Goal: Check status: Check status

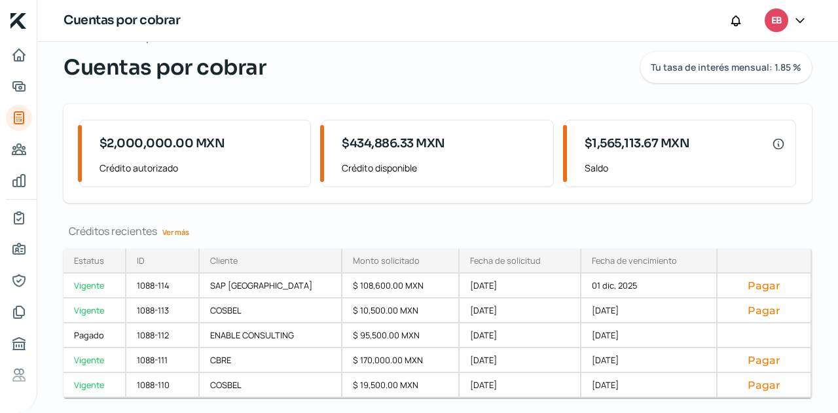
scroll to position [72, 0]
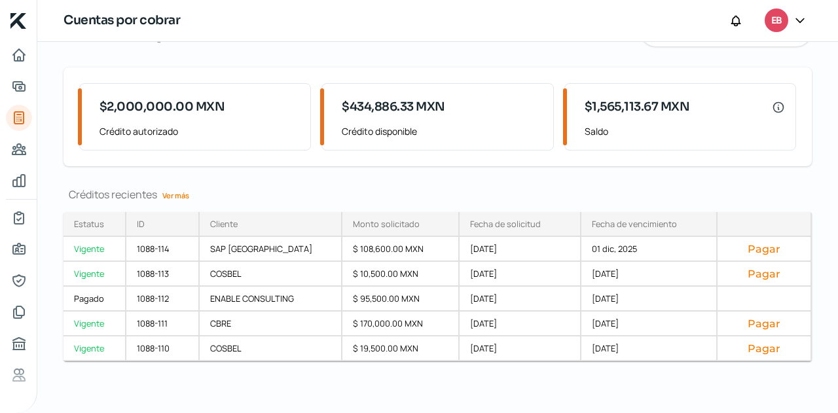
click at [180, 197] on link "Ver más" at bounding box center [175, 195] width 37 height 20
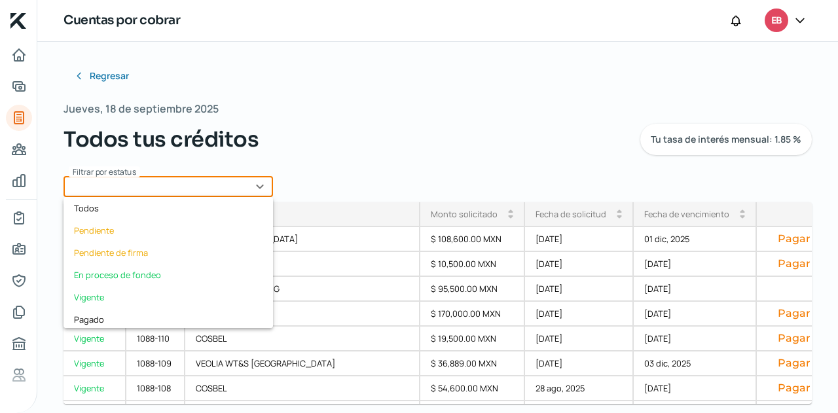
click at [214, 191] on input "text" at bounding box center [169, 186] width 210 height 21
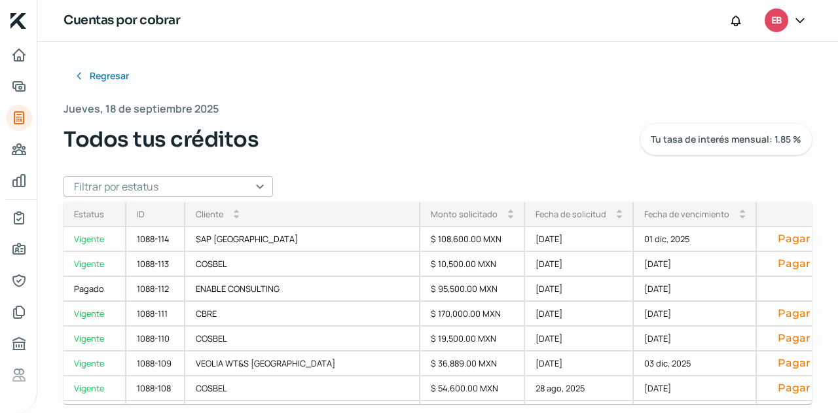
click at [375, 165] on div "Regresar Jueves, 18 de septiembre 2025 Todos tus créditos Tu tasa de interés me…" at bounding box center [438, 188] width 749 height 250
click at [195, 186] on input "text" at bounding box center [169, 186] width 210 height 21
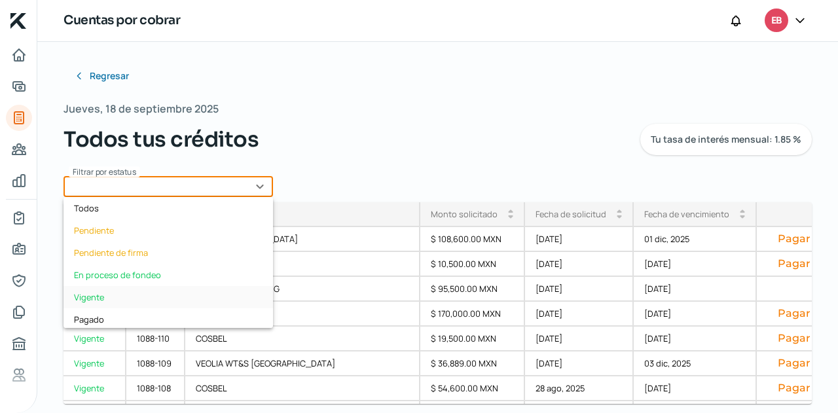
click at [107, 298] on div "Vigente" at bounding box center [169, 297] width 210 height 22
type input "Vigente"
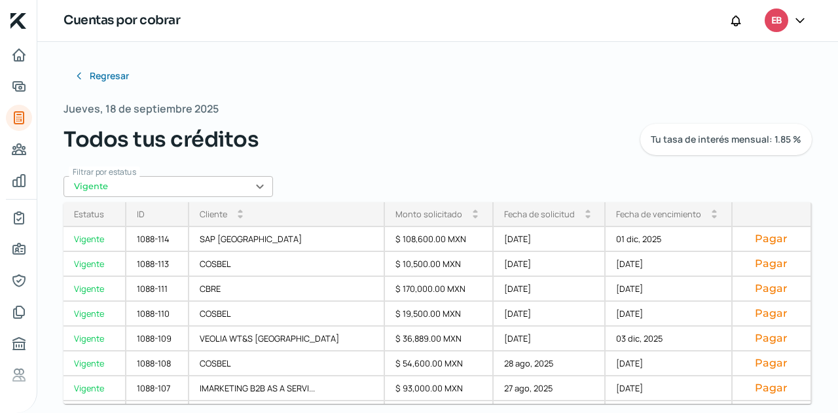
click at [650, 223] on div "Fecha de vencimiento arrow_drop_up arrow_drop_down" at bounding box center [669, 214] width 127 height 25
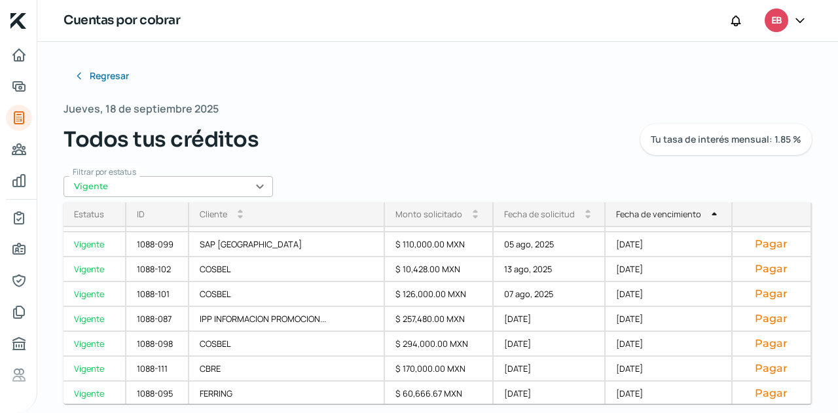
scroll to position [246, 0]
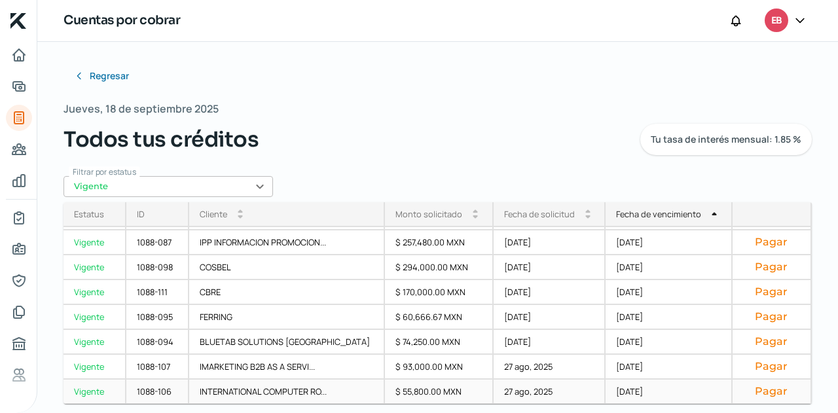
click at [308, 395] on div "INTERNATIONAL COMPUTER RO..." at bounding box center [287, 392] width 197 height 25
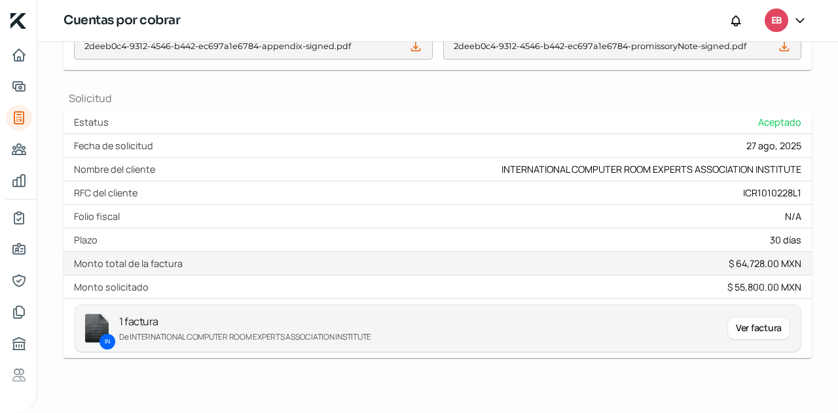
scroll to position [579, 0]
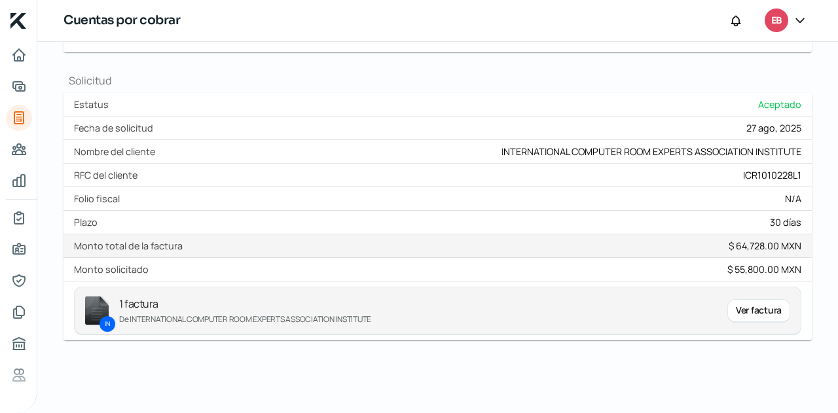
click at [749, 316] on div "Ver factura" at bounding box center [759, 311] width 63 height 24
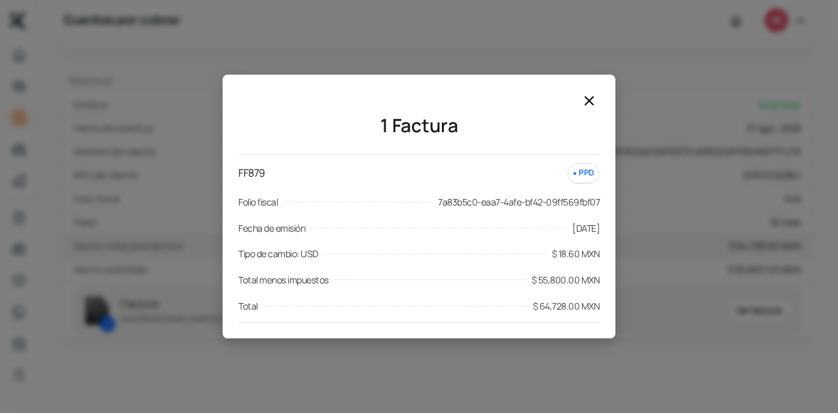
click at [593, 100] on icon at bounding box center [590, 101] width 16 height 16
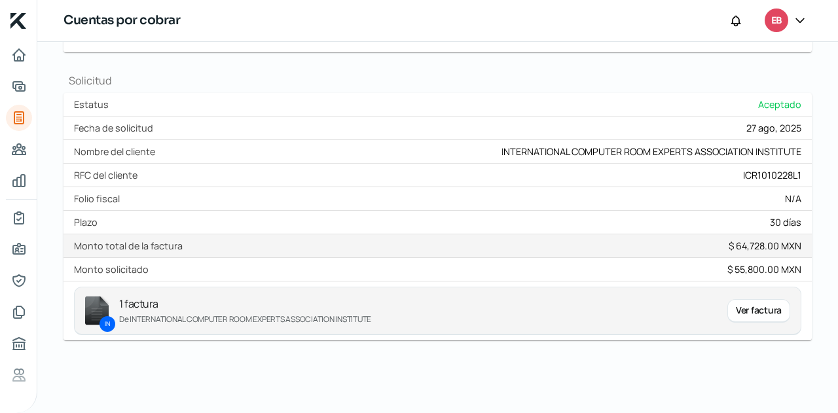
click at [736, 312] on div "Ver factura" at bounding box center [759, 311] width 63 height 24
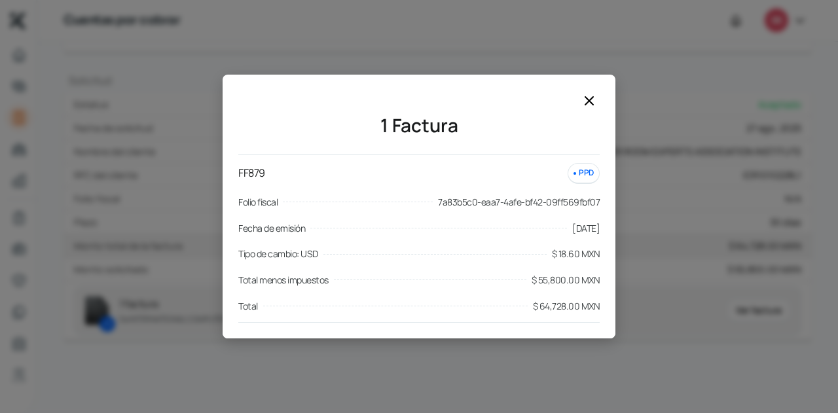
click at [592, 96] on icon at bounding box center [590, 101] width 16 height 16
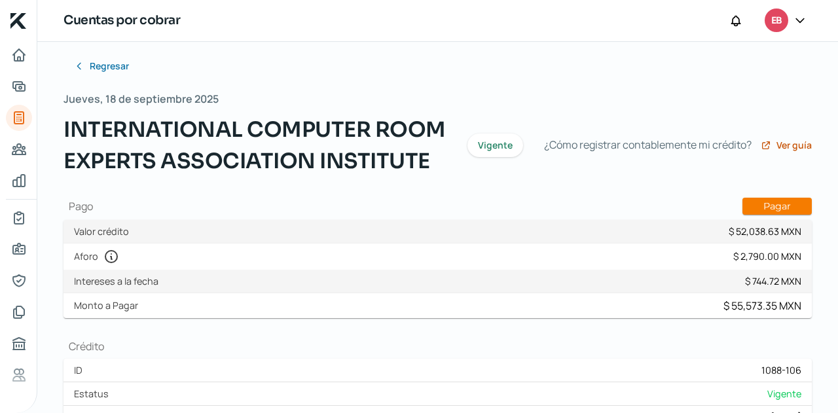
scroll to position [0, 0]
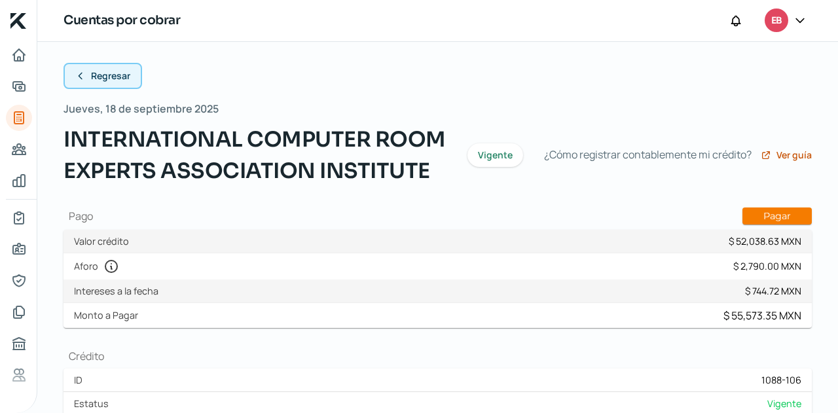
click at [100, 77] on span "Regresar" at bounding box center [110, 75] width 39 height 9
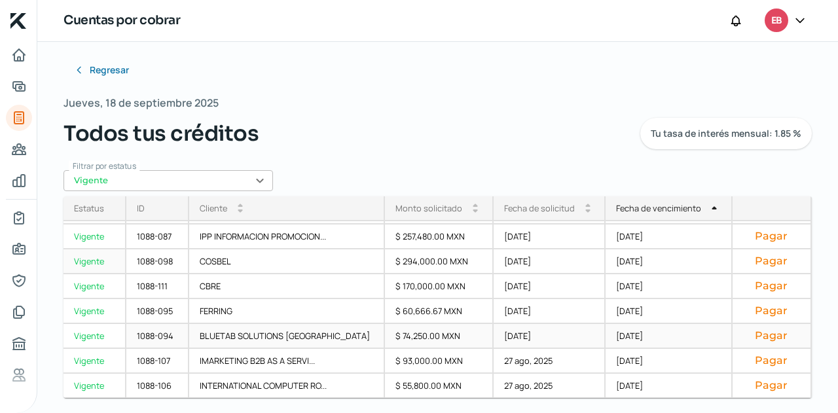
scroll to position [12, 0]
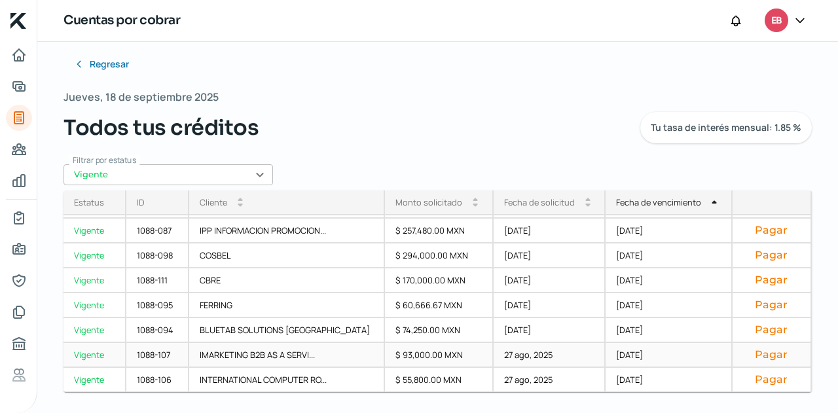
click at [445, 346] on div "$ 93,000.00 MXN" at bounding box center [439, 355] width 109 height 25
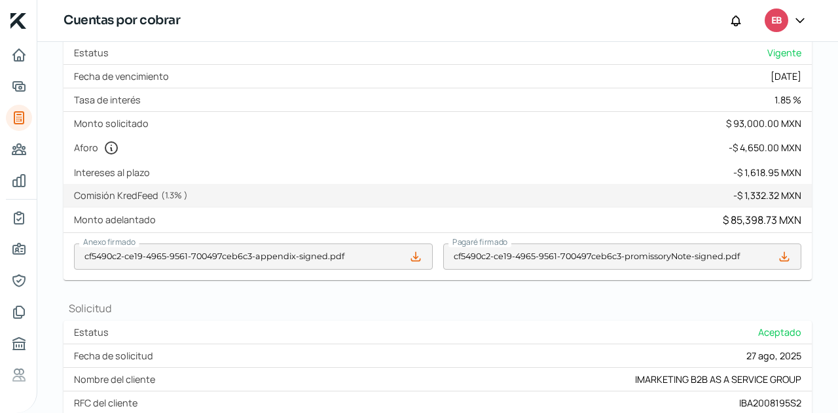
scroll to position [579, 0]
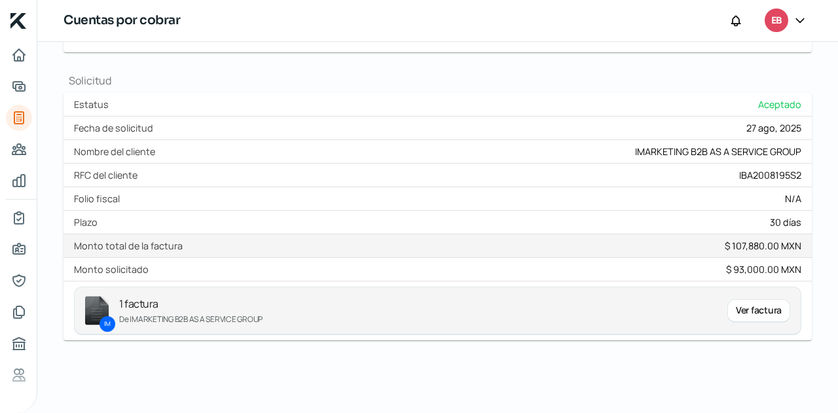
click at [751, 312] on div "Ver factura" at bounding box center [759, 311] width 63 height 24
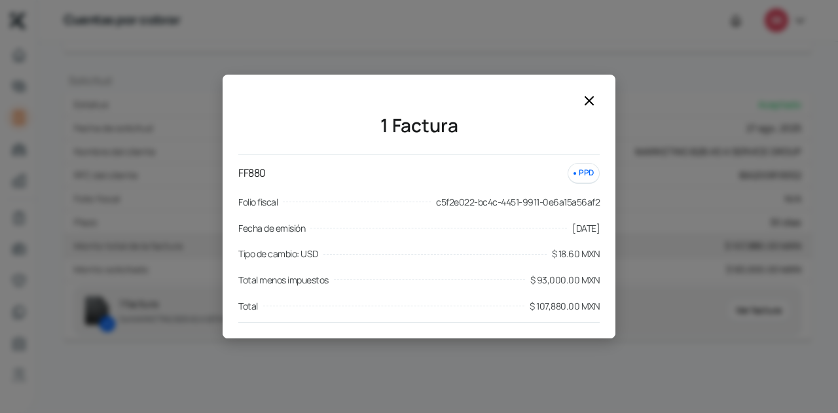
drag, startPoint x: 578, startPoint y: 98, endPoint x: 584, endPoint y: 98, distance: 6.6
click at [578, 98] on div "1 Factura FF880 PPD Folio fiscal c5f2e022-bc4c-4451-9911-0e6a15a56af2 Fecha de …" at bounding box center [419, 214] width 393 height 248
drag, startPoint x: 587, startPoint y: 100, endPoint x: 597, endPoint y: 109, distance: 14.4
click at [588, 100] on icon at bounding box center [590, 101] width 8 height 8
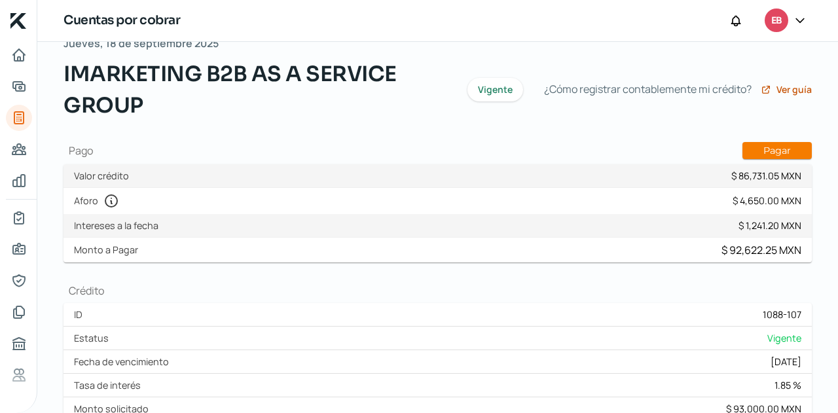
scroll to position [0, 0]
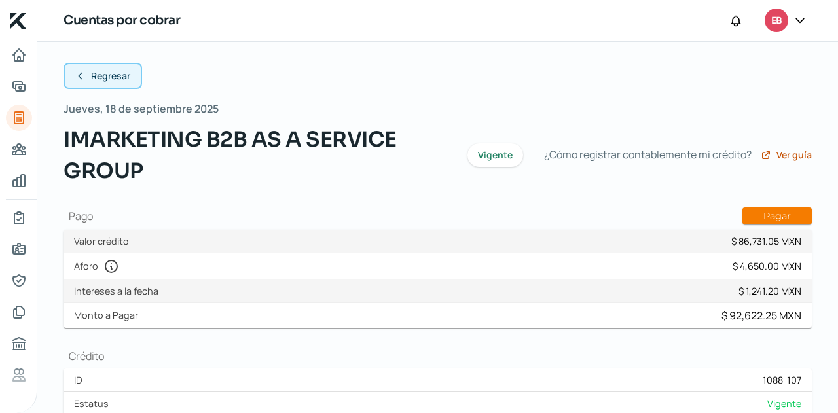
click at [101, 78] on span "Regresar" at bounding box center [110, 75] width 39 height 9
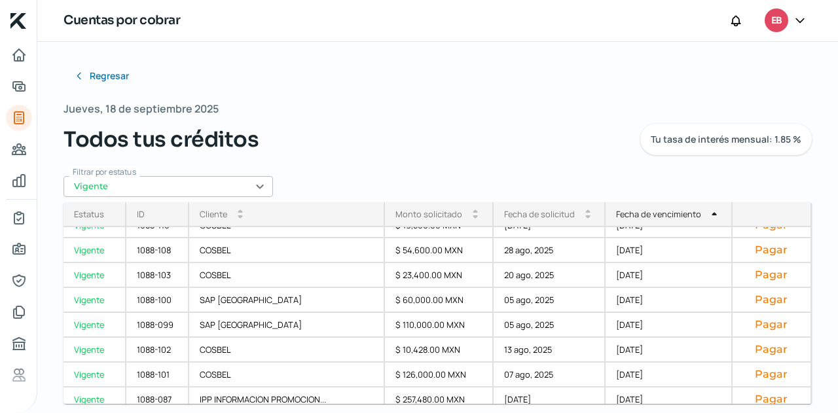
scroll to position [246, 0]
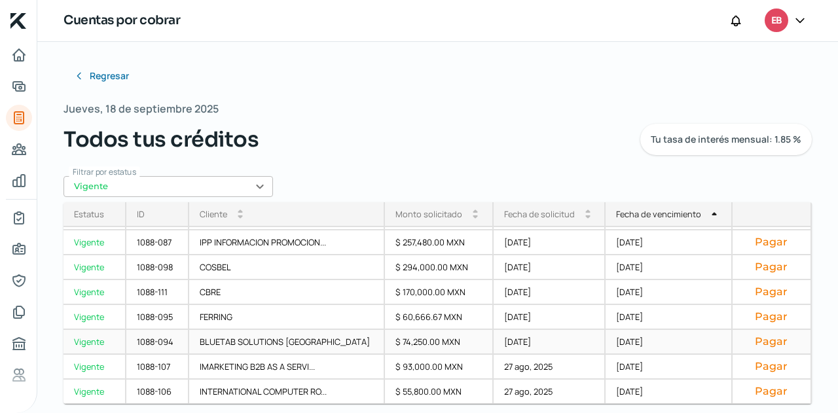
click at [612, 343] on div "[DATE]" at bounding box center [669, 342] width 127 height 25
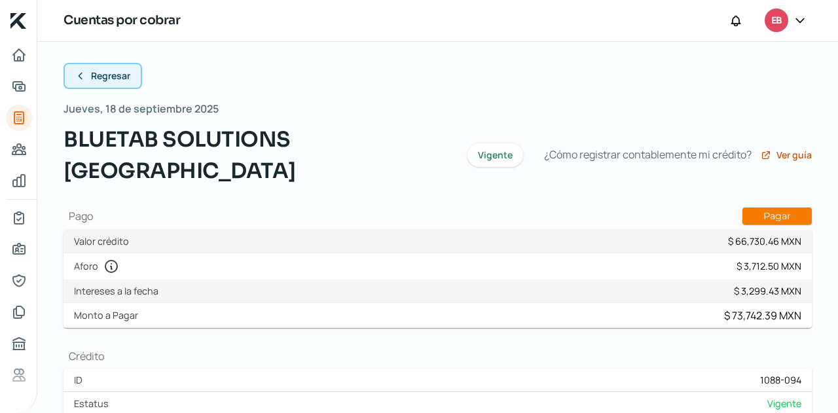
click at [119, 73] on span "Regresar" at bounding box center [110, 75] width 39 height 9
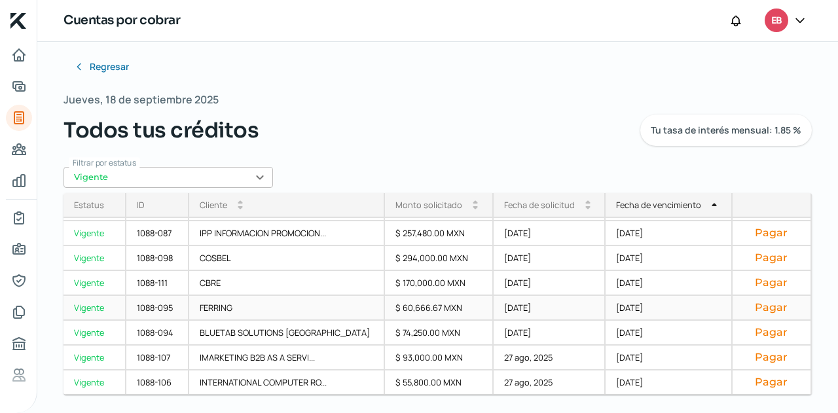
scroll to position [12, 0]
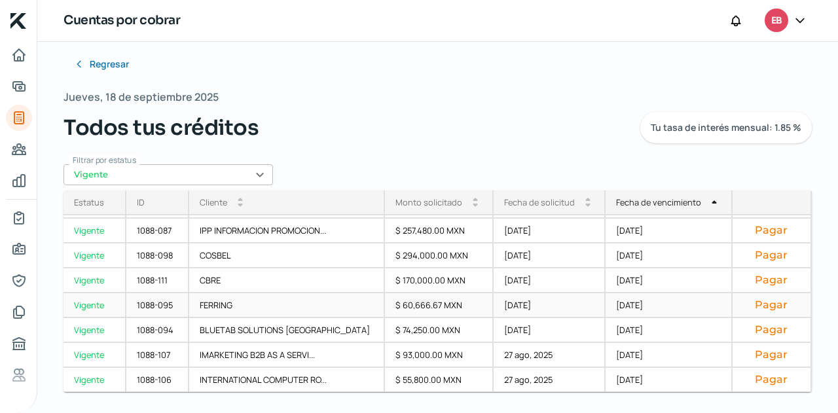
click at [618, 309] on div "[DATE]" at bounding box center [669, 305] width 127 height 25
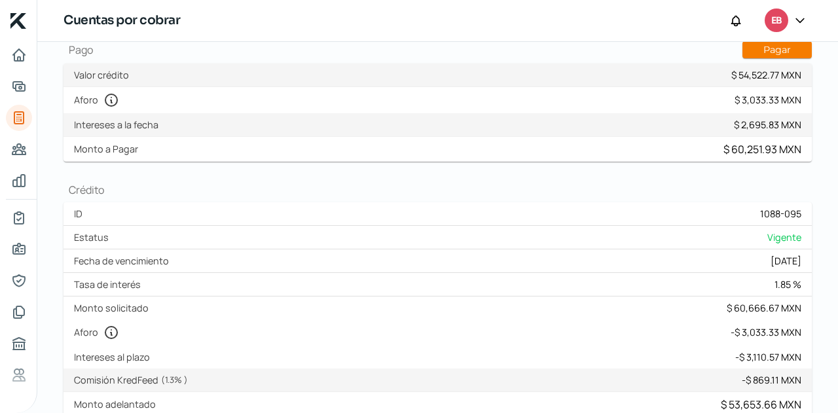
scroll to position [12, 0]
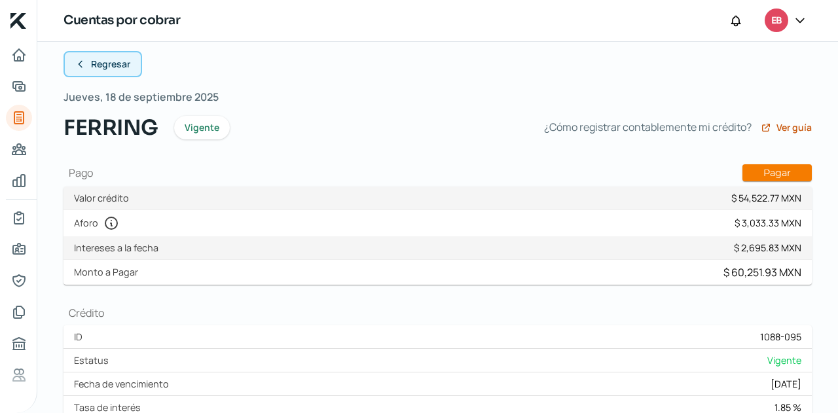
click at [107, 70] on button "Regresar" at bounding box center [103, 64] width 79 height 26
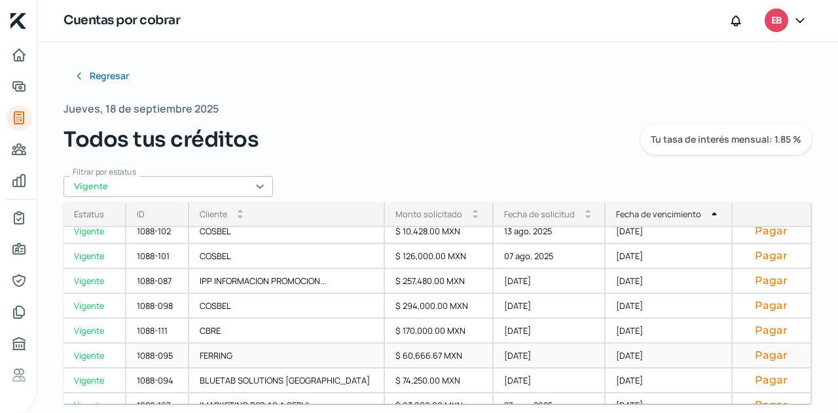
scroll to position [246, 0]
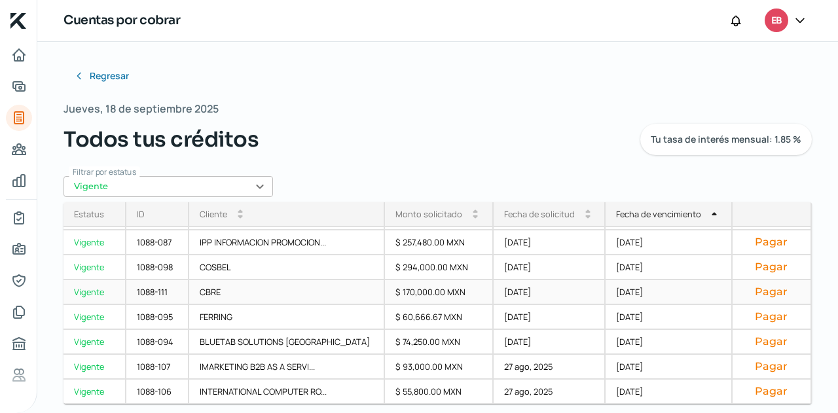
click at [614, 291] on div "[DATE]" at bounding box center [669, 292] width 127 height 25
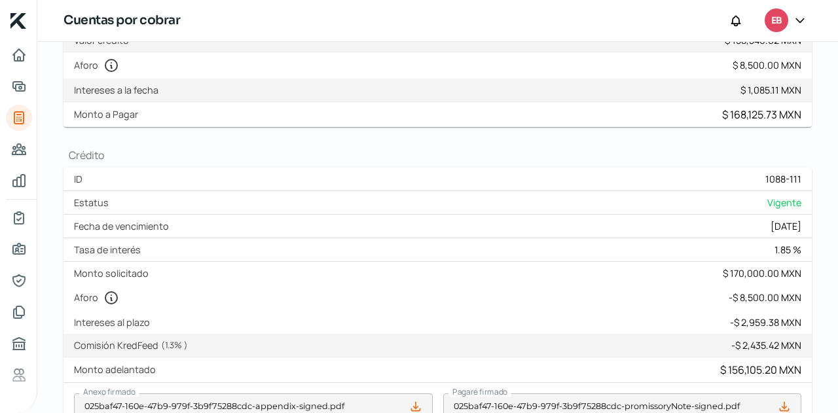
scroll to position [12, 0]
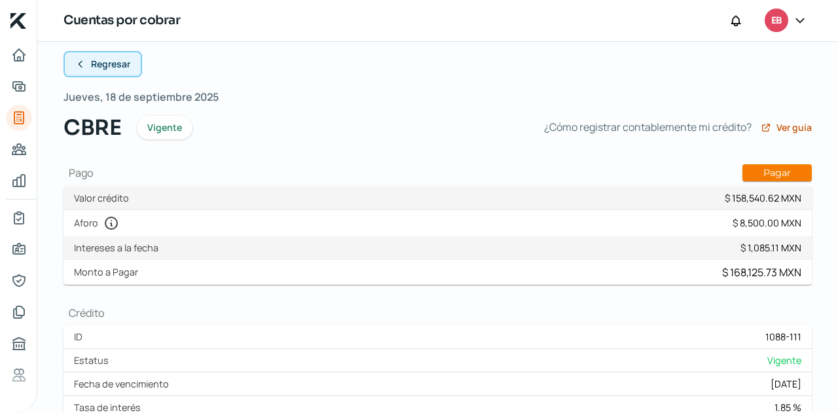
click at [126, 67] on span "Regresar" at bounding box center [110, 64] width 39 height 9
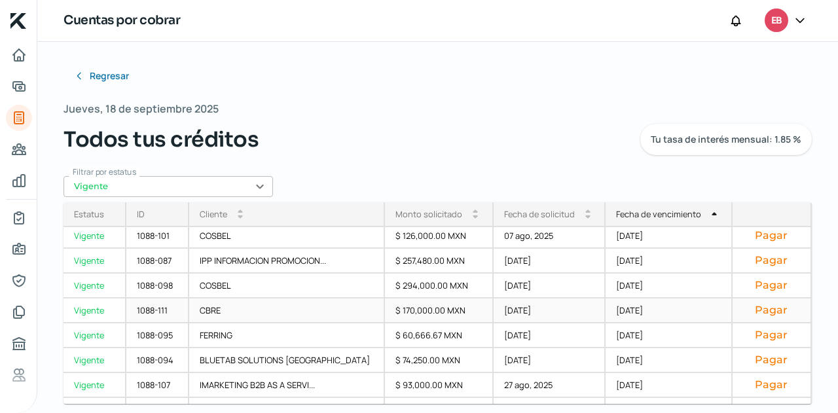
scroll to position [246, 0]
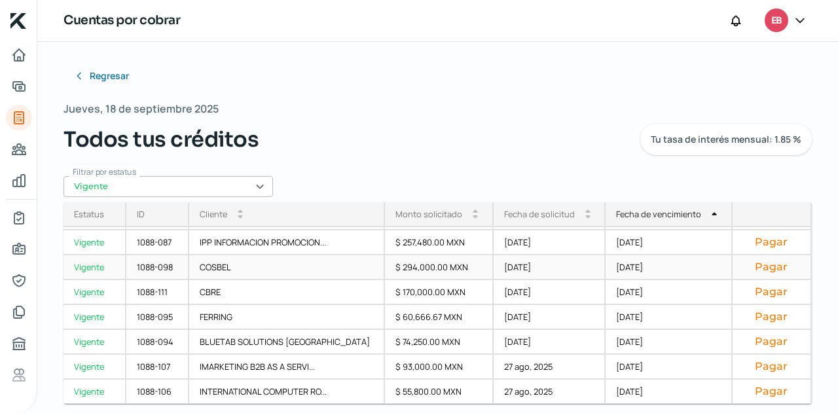
click at [608, 269] on div "[DATE]" at bounding box center [669, 267] width 127 height 25
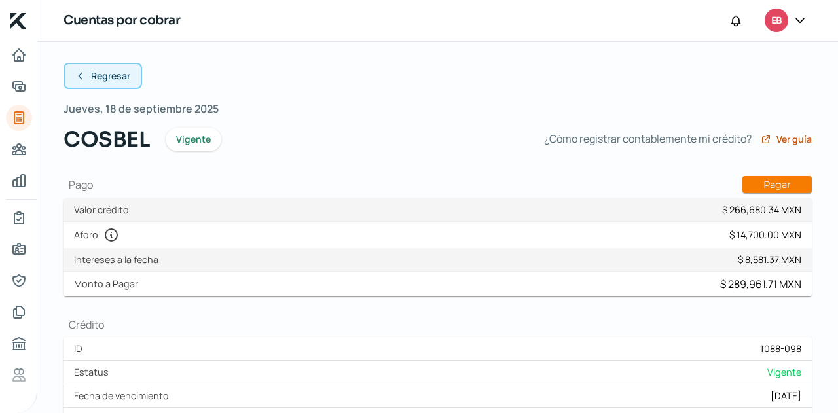
click at [82, 78] on icon at bounding box center [80, 76] width 10 height 10
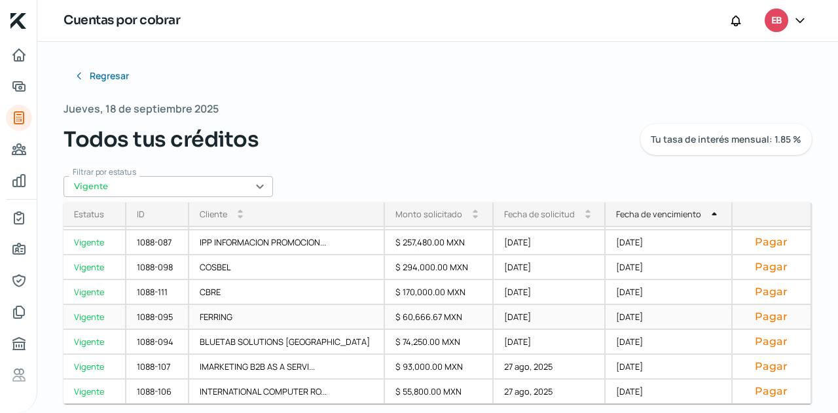
scroll to position [12, 0]
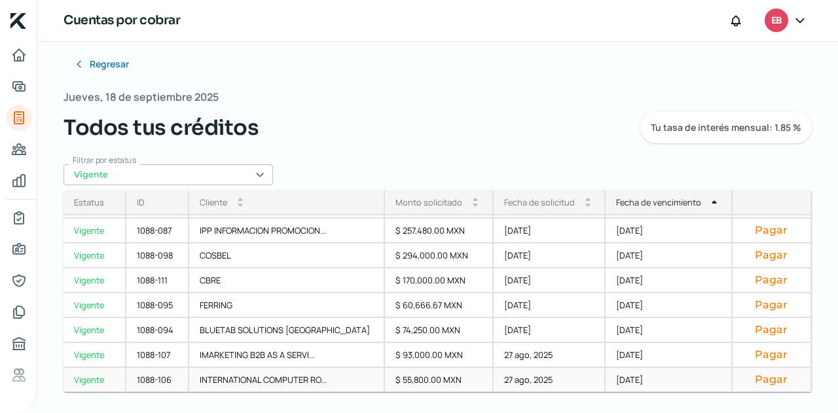
click at [614, 379] on div "[DATE]" at bounding box center [669, 380] width 127 height 25
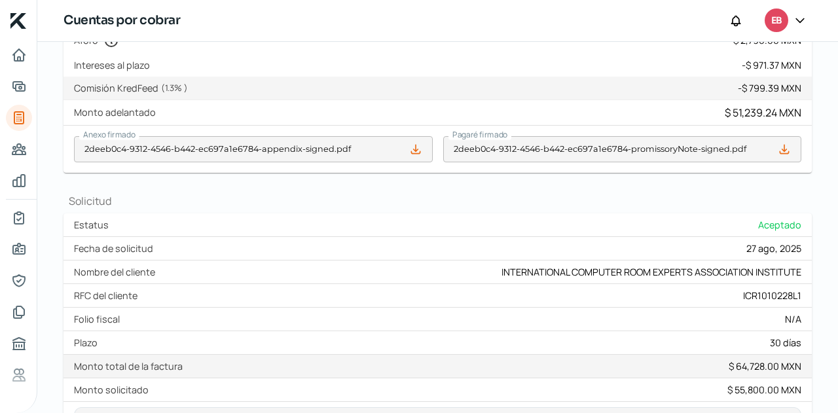
scroll to position [579, 0]
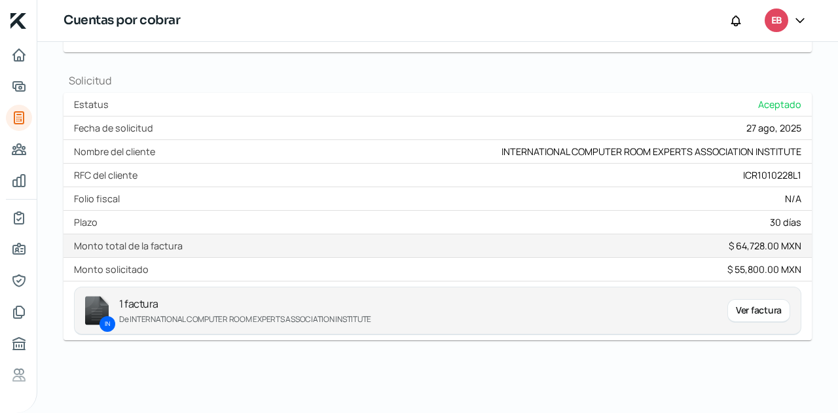
click at [738, 310] on div "Ver factura" at bounding box center [759, 311] width 63 height 24
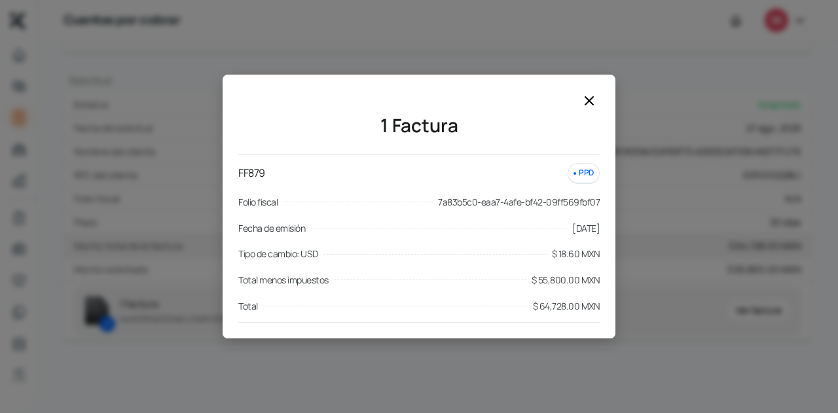
click at [595, 96] on icon at bounding box center [590, 101] width 16 height 16
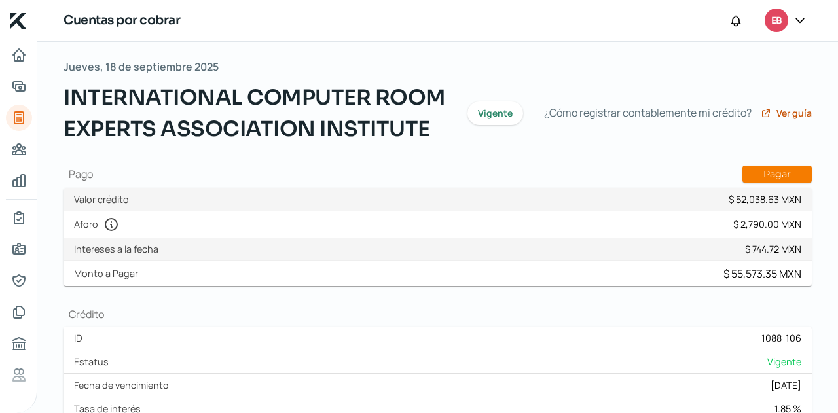
scroll to position [0, 0]
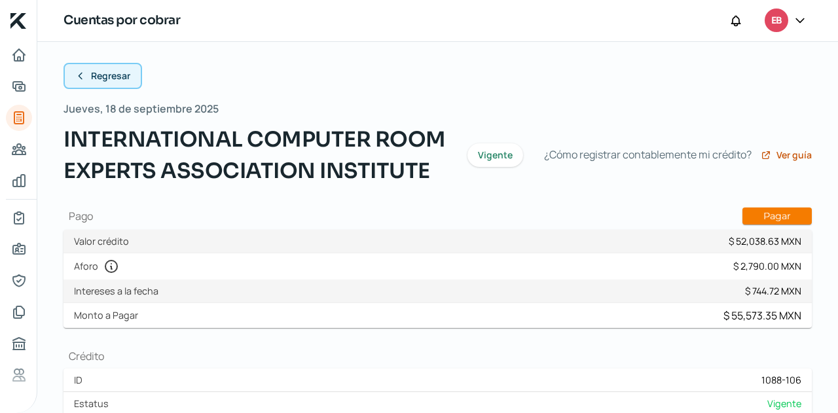
click at [111, 73] on span "Regresar" at bounding box center [110, 75] width 39 height 9
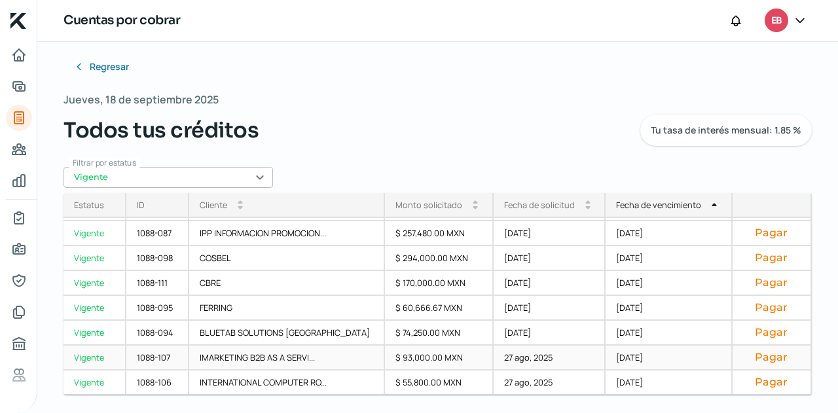
scroll to position [12, 0]
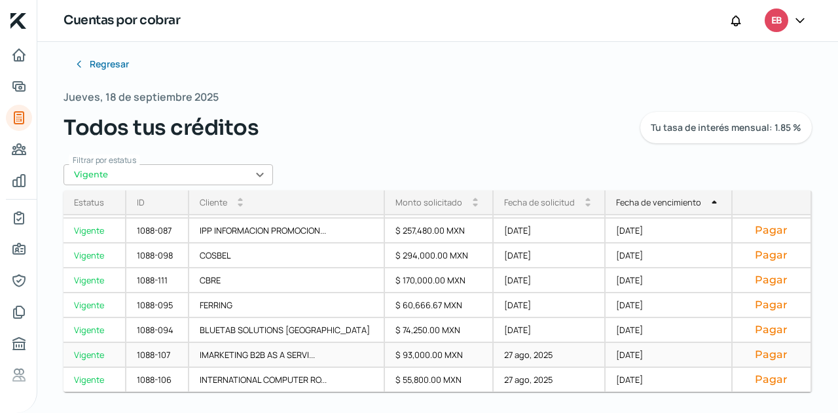
click at [606, 354] on div "[DATE]" at bounding box center [669, 355] width 127 height 25
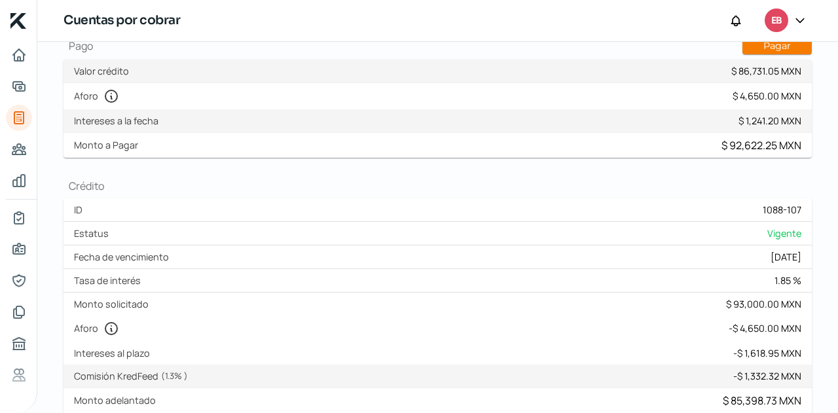
scroll to position [579, 0]
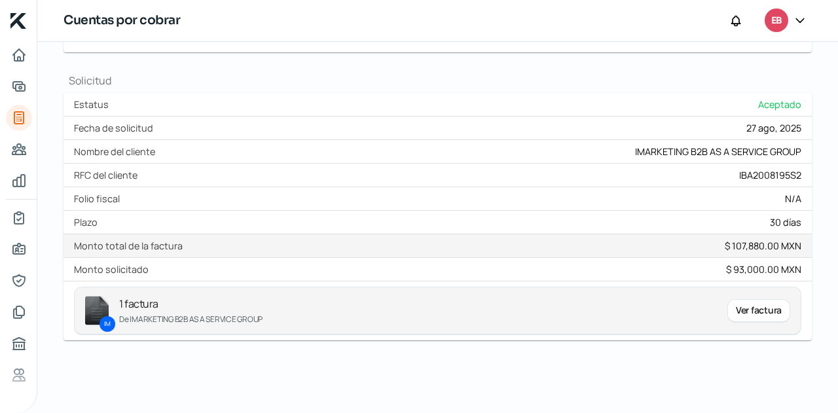
click at [751, 312] on div "Ver factura" at bounding box center [759, 311] width 63 height 24
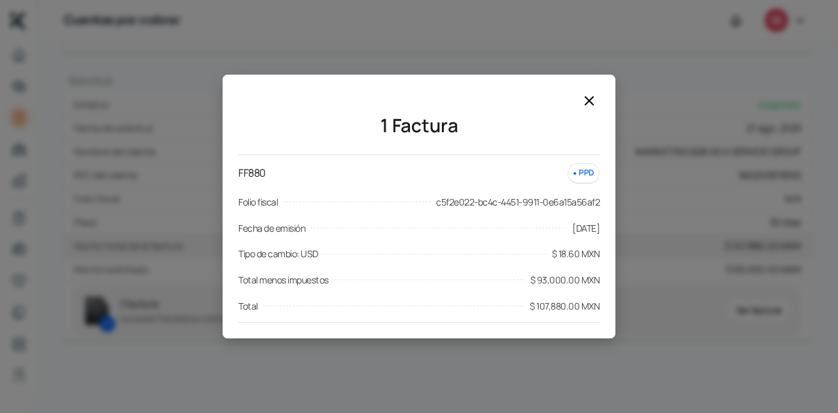
click at [582, 99] on icon at bounding box center [590, 101] width 16 height 16
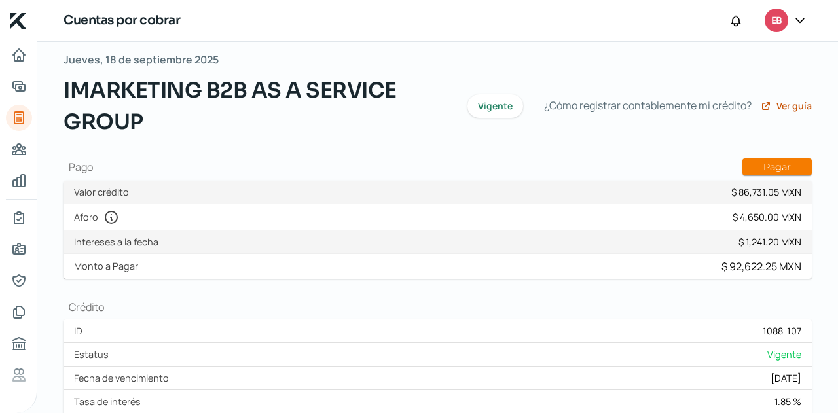
scroll to position [0, 0]
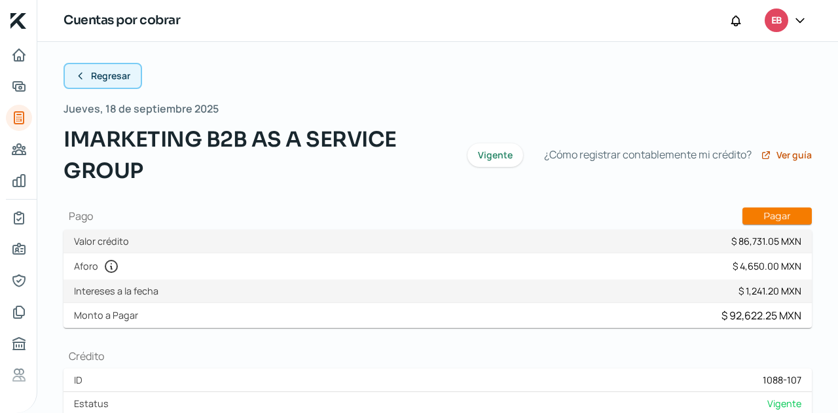
click at [111, 83] on button "Regresar" at bounding box center [103, 76] width 79 height 26
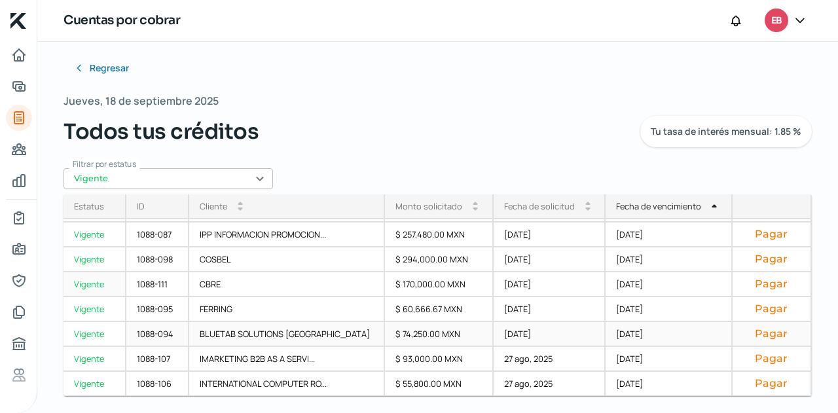
scroll to position [12, 0]
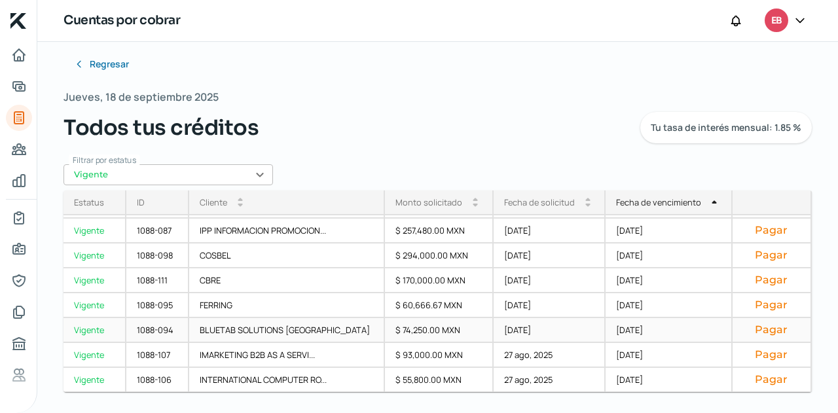
click at [606, 320] on div "[DATE]" at bounding box center [669, 330] width 127 height 25
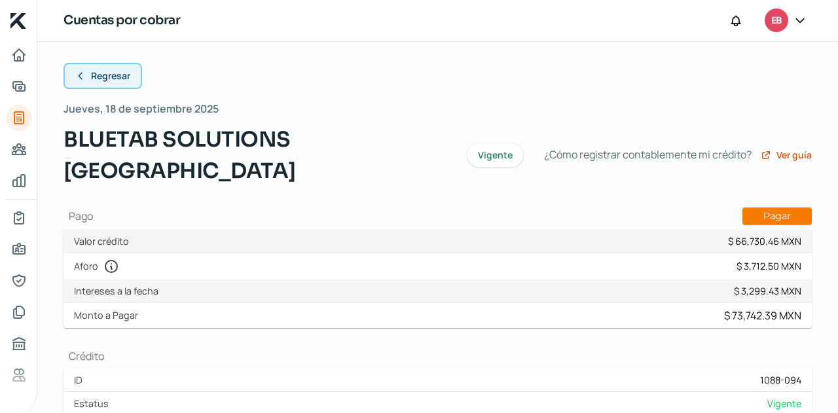
click at [108, 76] on span "Regresar" at bounding box center [110, 75] width 39 height 9
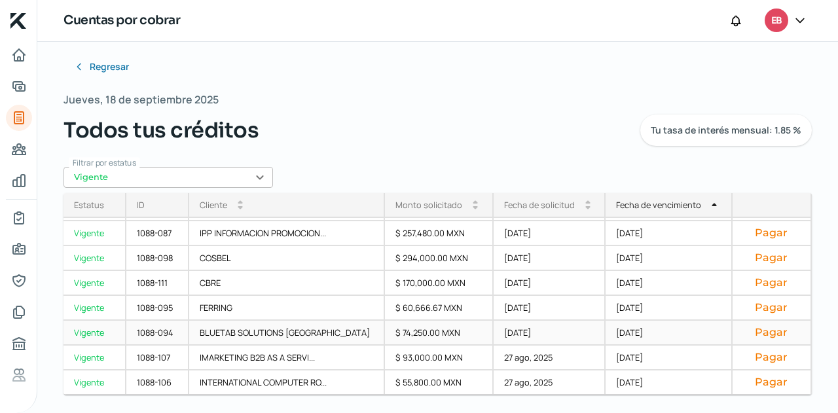
scroll to position [12, 0]
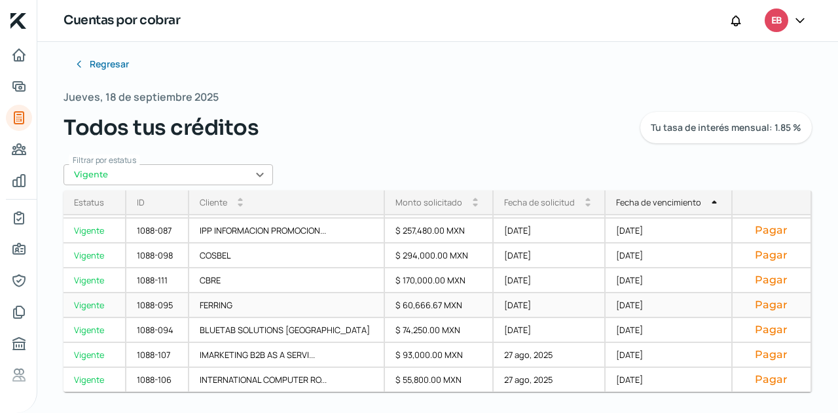
click at [612, 304] on div "[DATE]" at bounding box center [669, 305] width 127 height 25
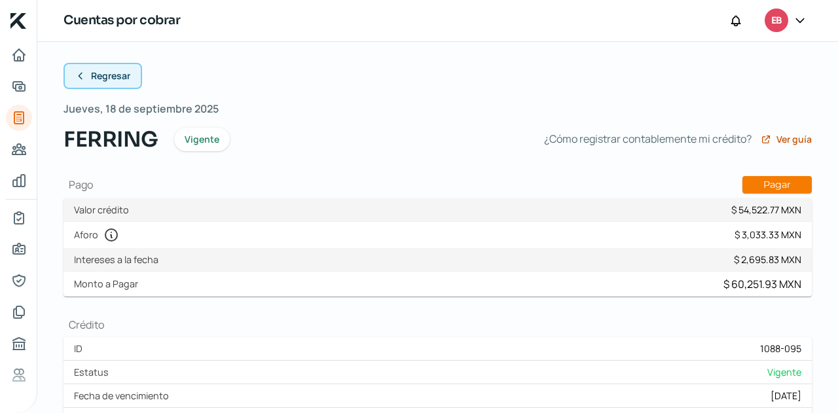
click at [101, 78] on span "Regresar" at bounding box center [110, 75] width 39 height 9
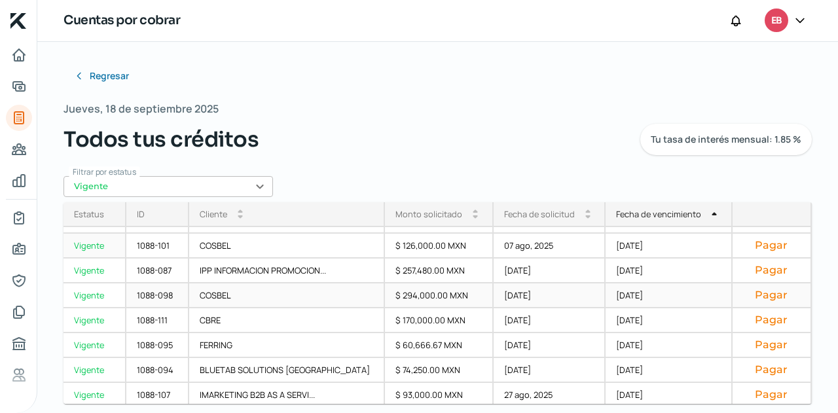
scroll to position [246, 0]
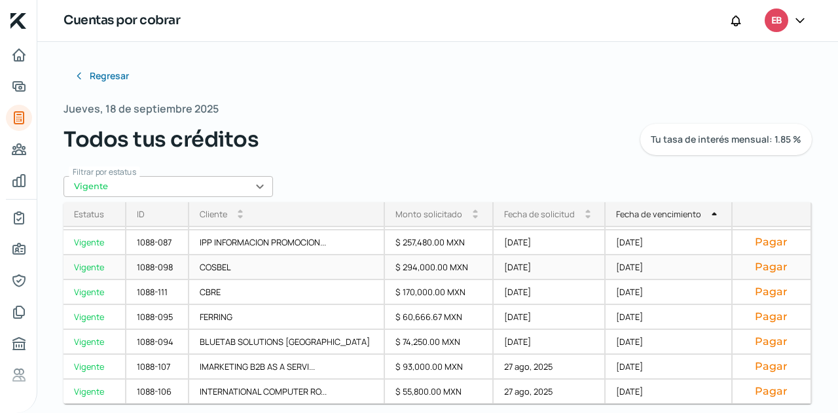
click at [496, 265] on div "[DATE]" at bounding box center [550, 267] width 113 height 25
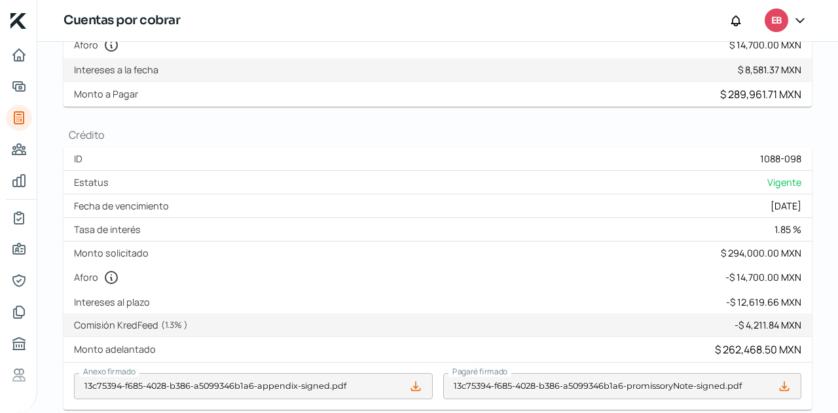
scroll to position [143, 0]
